Goal: Transaction & Acquisition: Purchase product/service

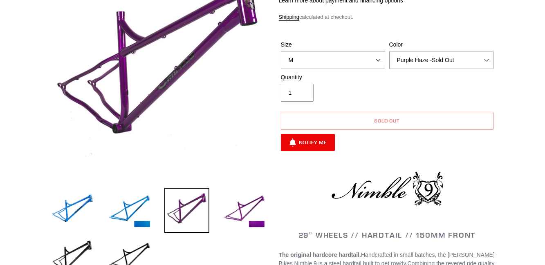
scroll to position [125, 0]
select select "highest-rating"
click option "Galaxy Black" at bounding box center [0, 0] width 0 height 0
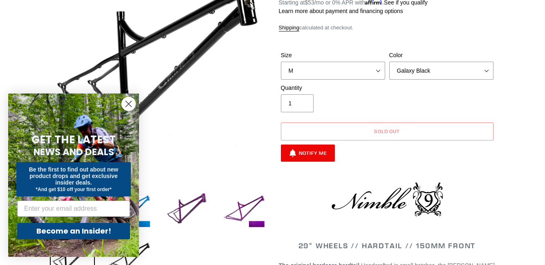
select select "Bug Zapper Blue"
click option "Bug Zapper Blue" at bounding box center [0, 0] width 0 height 0
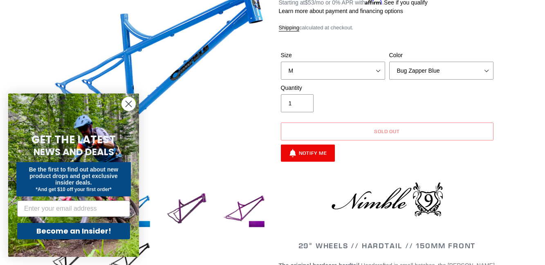
click at [128, 102] on circle "Close dialog" at bounding box center [128, 103] width 13 height 13
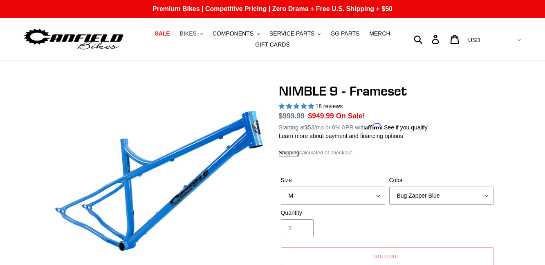
click at [196, 34] on span "BIKES" at bounding box center [188, 33] width 17 height 7
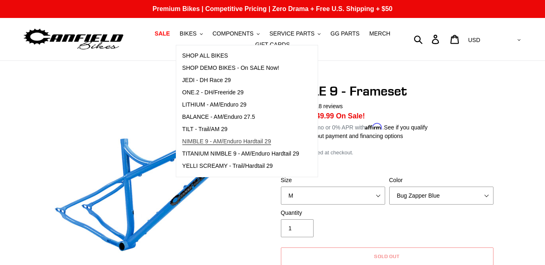
click at [236, 142] on span "NIMBLE 9 - AM/Enduro Hardtail 29" at bounding box center [226, 141] width 89 height 7
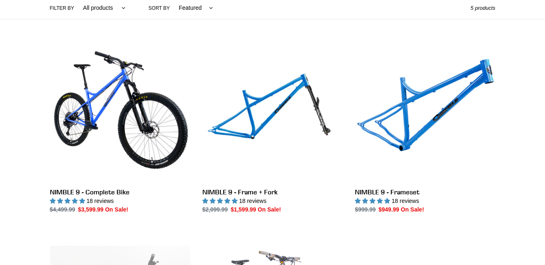
scroll to position [208, 0]
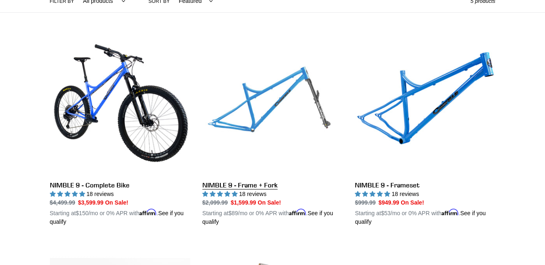
click at [249, 187] on link "NIMBLE 9 - Frame + Fork" at bounding box center [272, 130] width 140 height 191
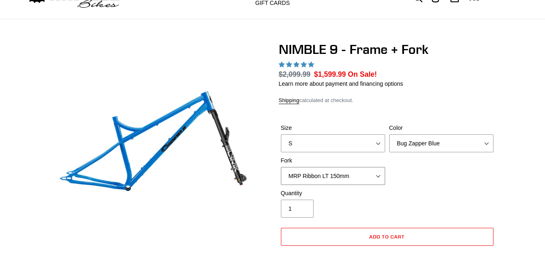
scroll to position [42, 0]
select select "highest-rating"
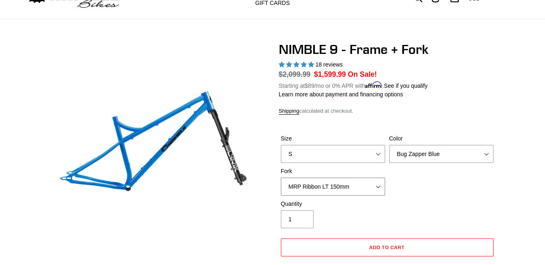
select select "Fox 36 SL Factory Grip X 140mm"
click option "Fox 36 SL Factory Grip X 140mm" at bounding box center [0, 0] width 0 height 0
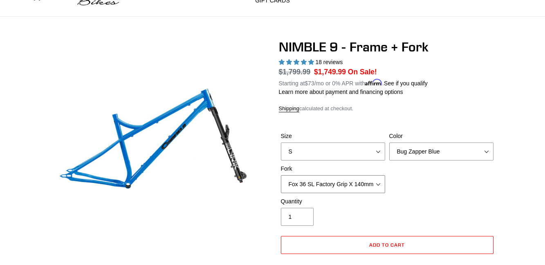
scroll to position [42, 0]
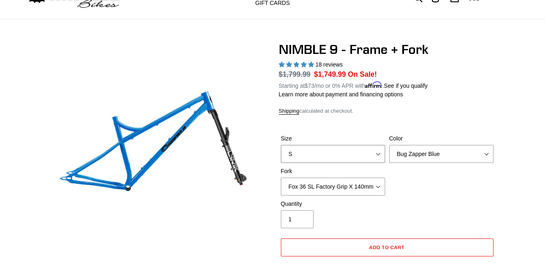
click at [281, 145] on select "S M L XL" at bounding box center [333, 154] width 104 height 18
select select "M"
click option "M" at bounding box center [0, 0] width 0 height 0
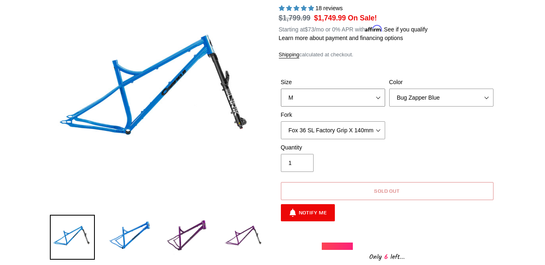
scroll to position [83, 0]
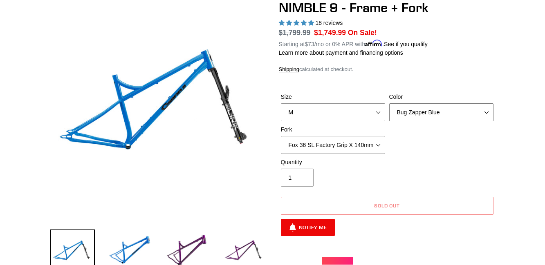
click at [389, 103] on select "Bug Zapper Blue Purple Haze - Sold Out Galaxy Black" at bounding box center [441, 112] width 104 height 18
click option "Galaxy Black" at bounding box center [0, 0] width 0 height 0
click at [389, 103] on select "Bug Zapper Blue Purple Haze - Sold Out Galaxy Black" at bounding box center [441, 112] width 104 height 18
select select "Bug Zapper Blue"
click option "Bug Zapper Blue" at bounding box center [0, 0] width 0 height 0
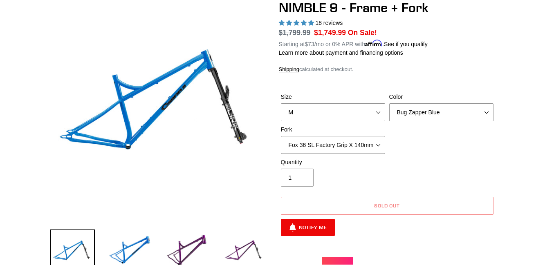
click at [281, 136] on select "MRP Ribbon LT 150mm Fox 36 Factory Grip X 150mm (Special Order) RockShox Lyrik …" at bounding box center [333, 145] width 104 height 18
